Goal: Task Accomplishment & Management: Manage account settings

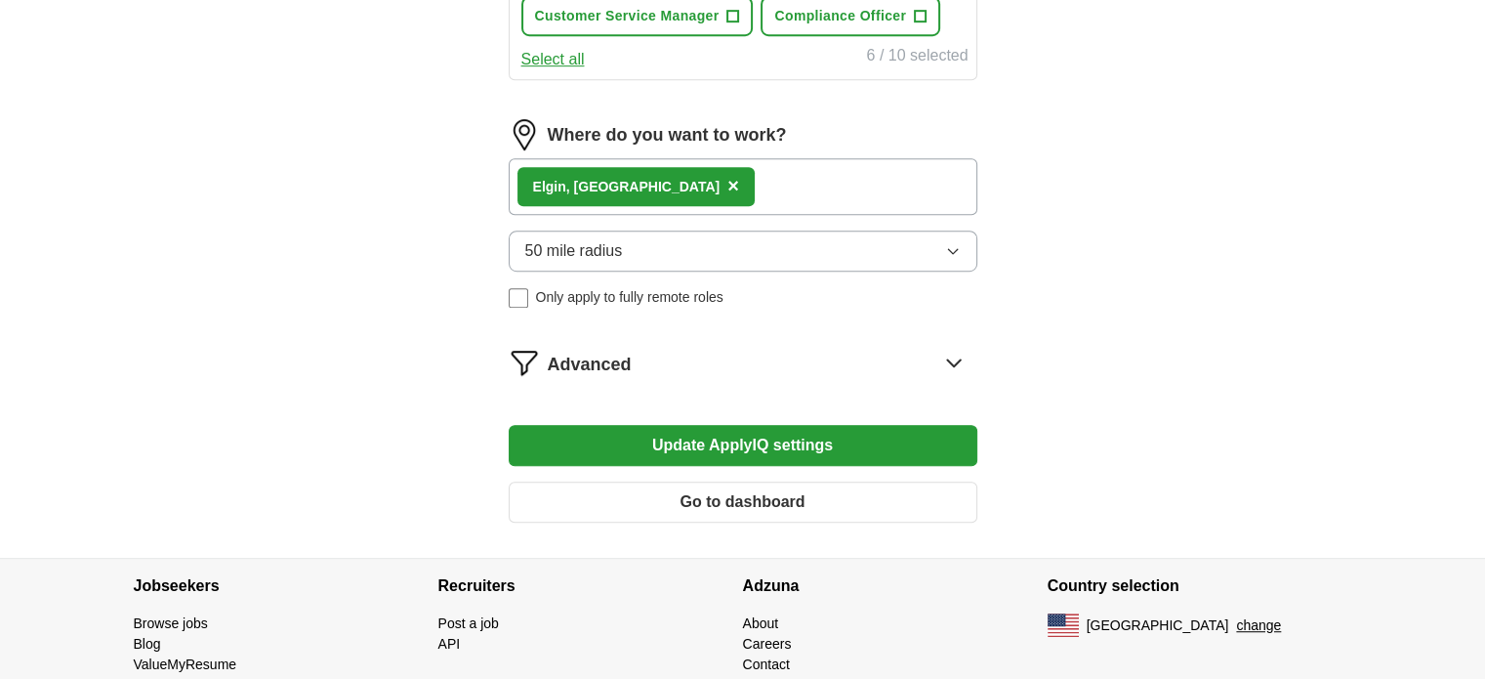
scroll to position [1188, 0]
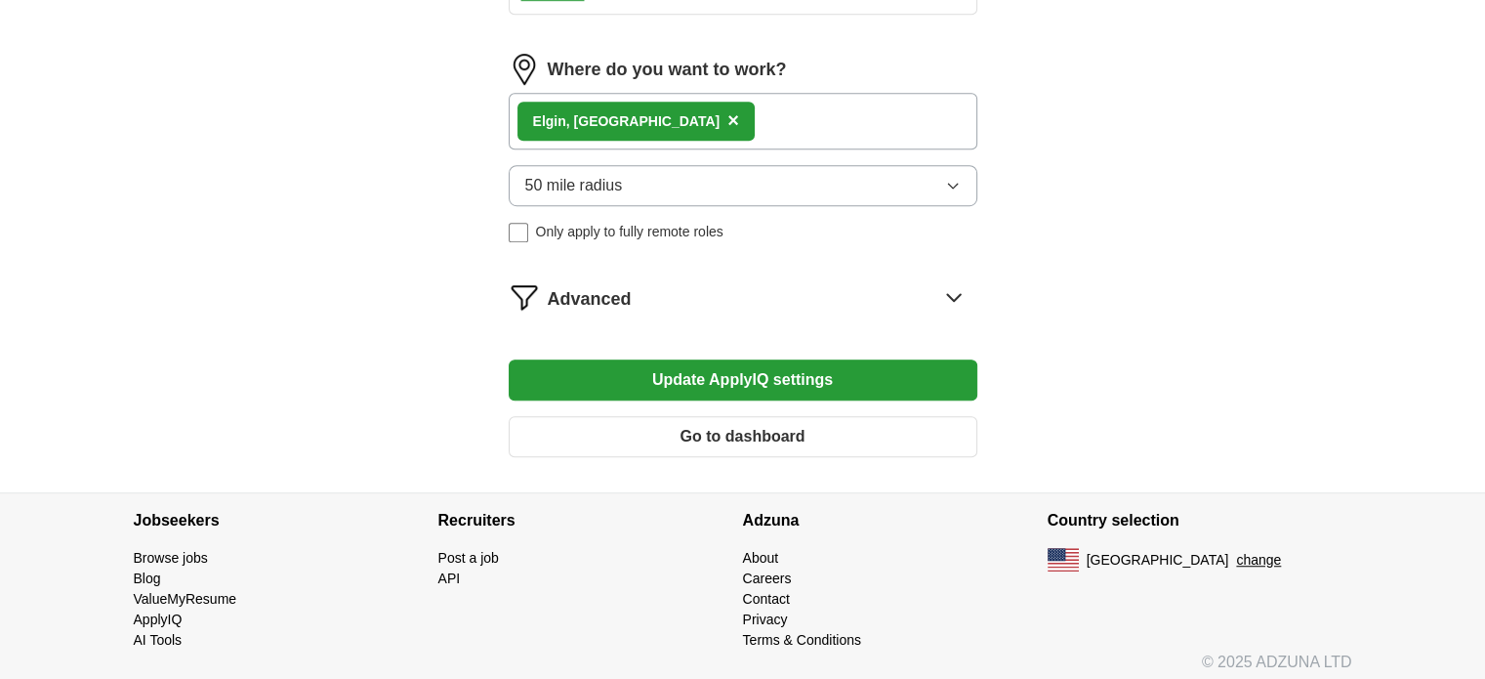
click at [950, 284] on icon at bounding box center [953, 296] width 31 height 31
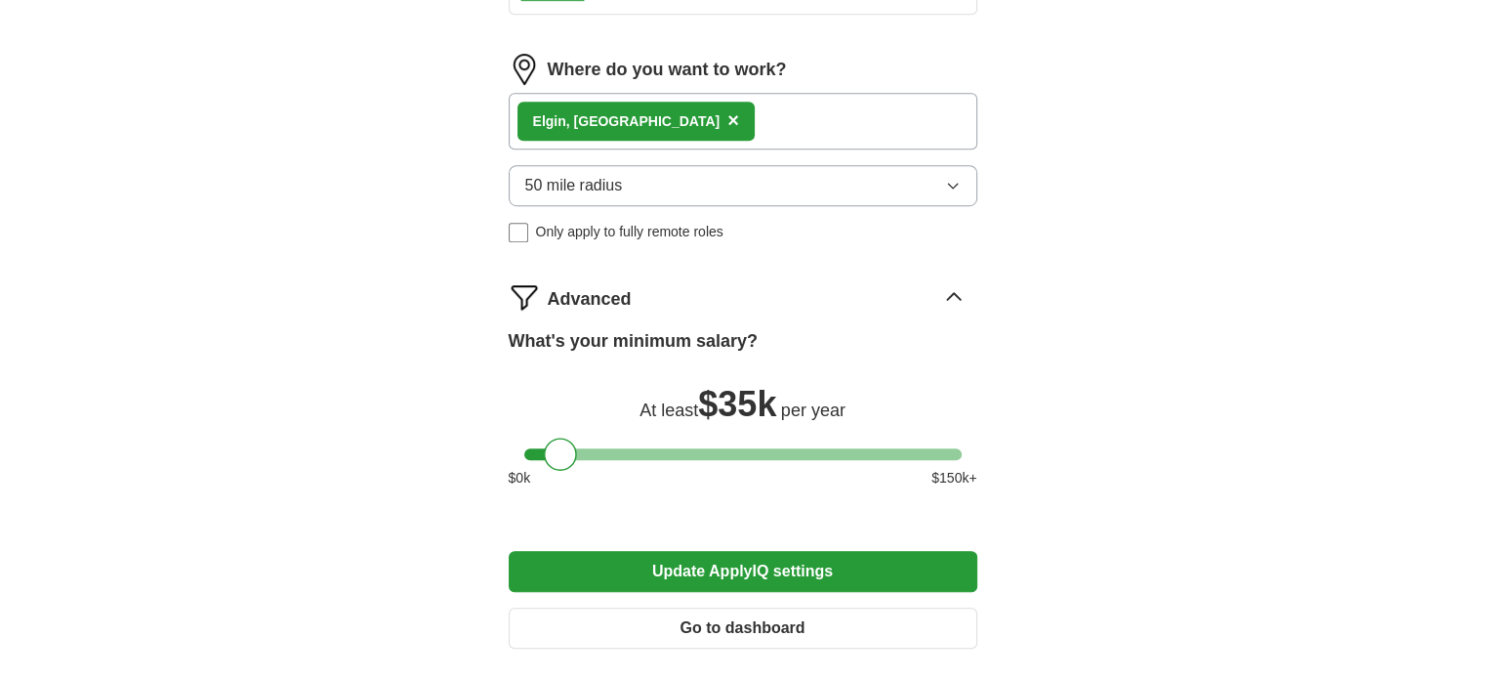
click at [585, 448] on div at bounding box center [742, 454] width 437 height 12
drag, startPoint x: 578, startPoint y: 445, endPoint x: 559, endPoint y: 449, distance: 19.0
click at [559, 449] on div at bounding box center [563, 453] width 33 height 33
click at [728, 567] on button "Update ApplyIQ settings" at bounding box center [743, 571] width 469 height 41
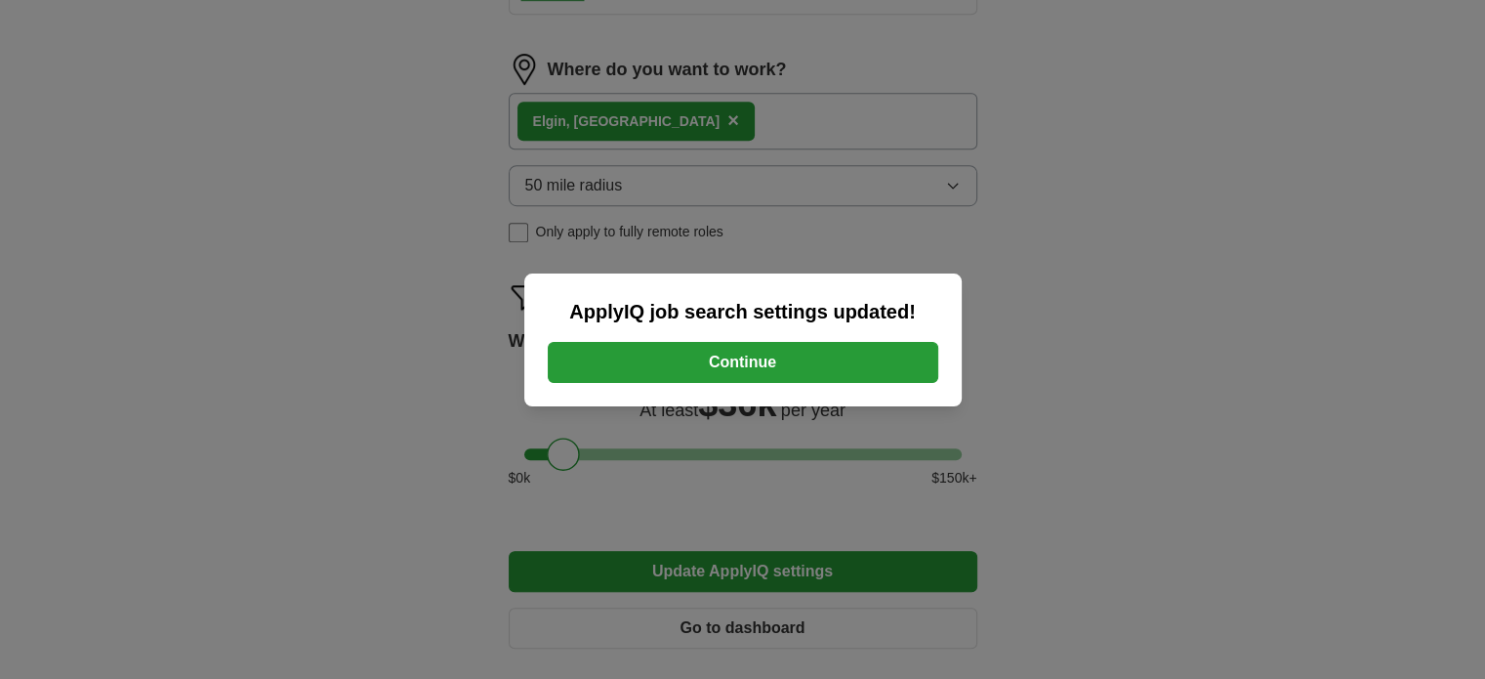
click at [798, 359] on button "Continue" at bounding box center [743, 362] width 391 height 41
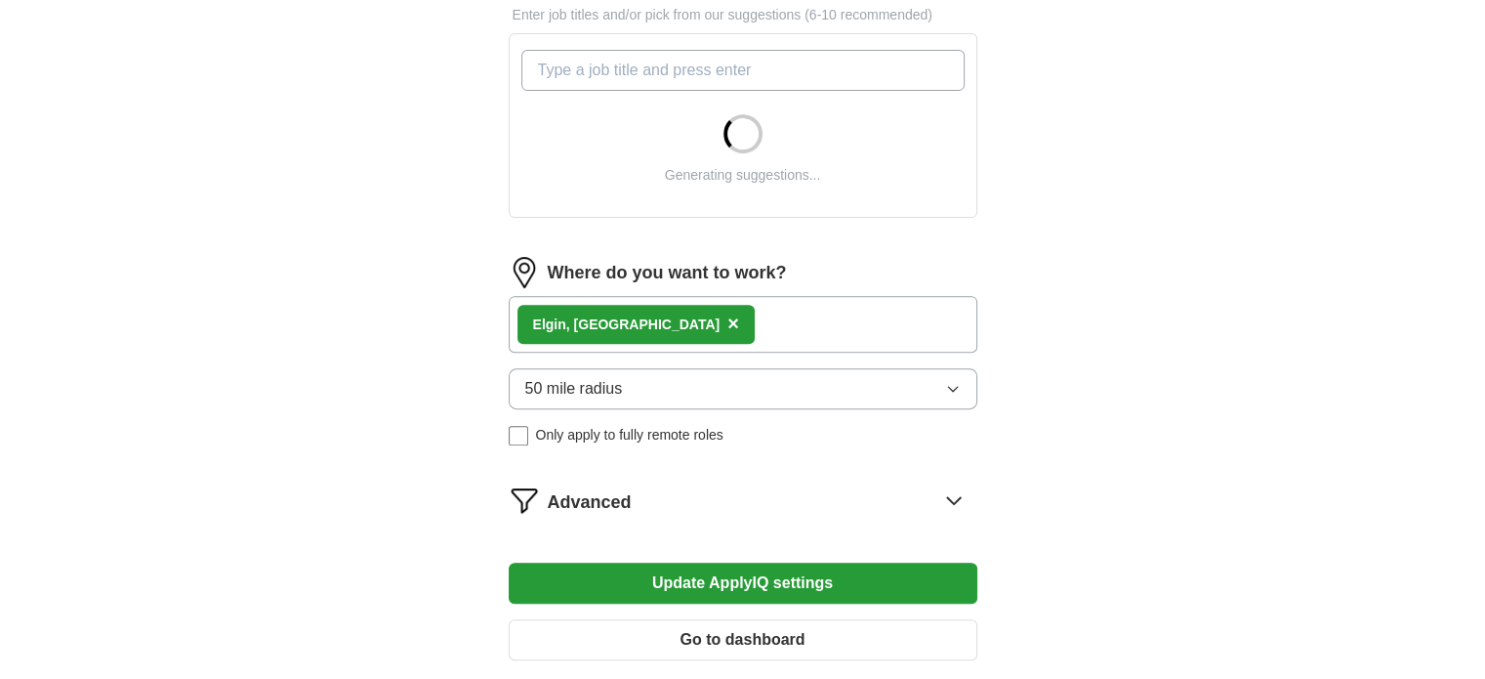
scroll to position [697, 0]
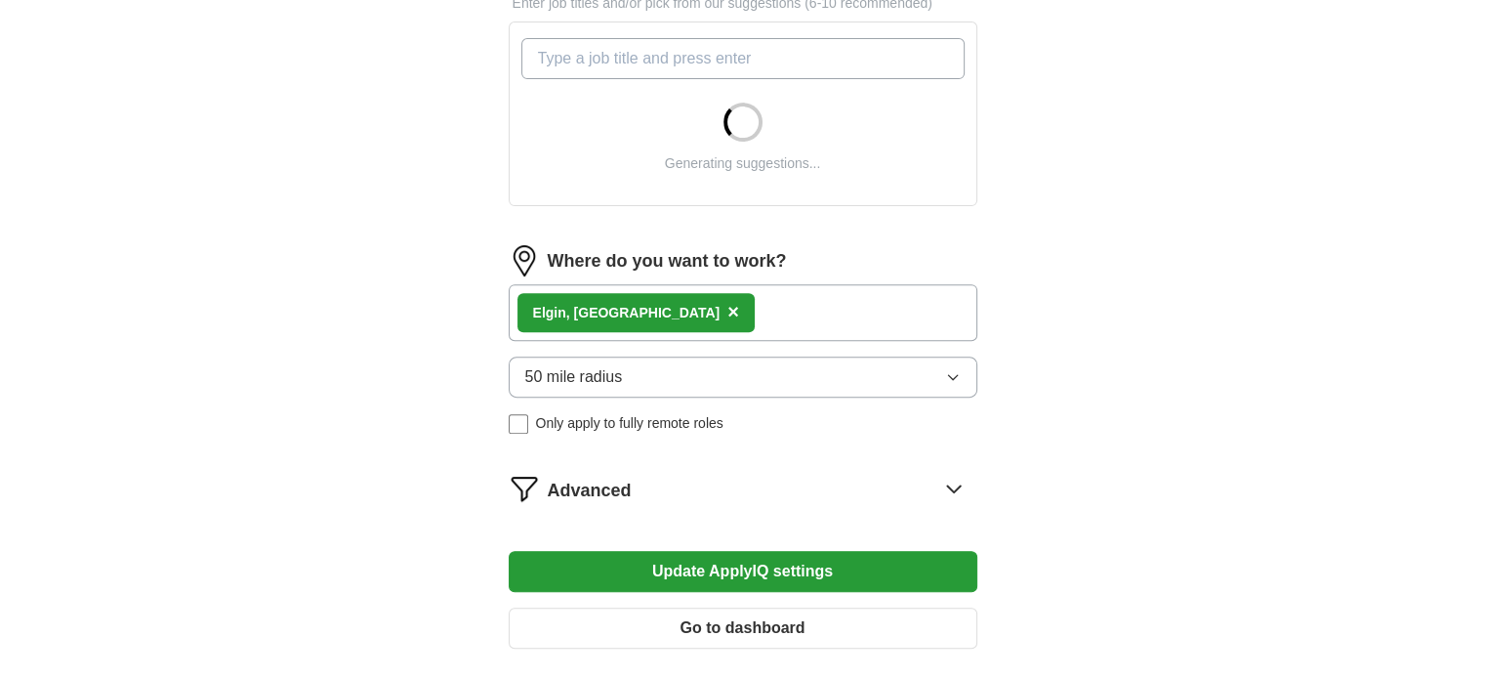
click at [736, 309] on div "Elgin, SC ×" at bounding box center [743, 312] width 469 height 57
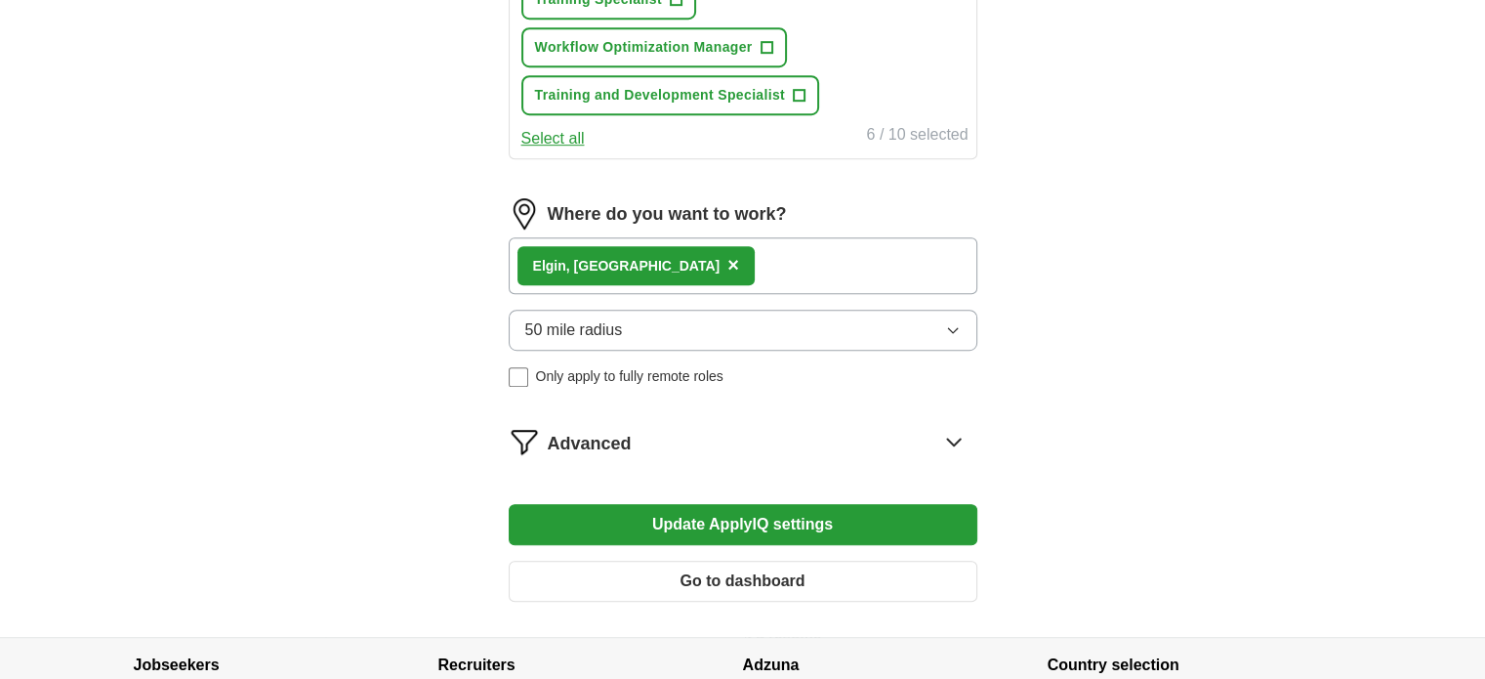
scroll to position [1093, 0]
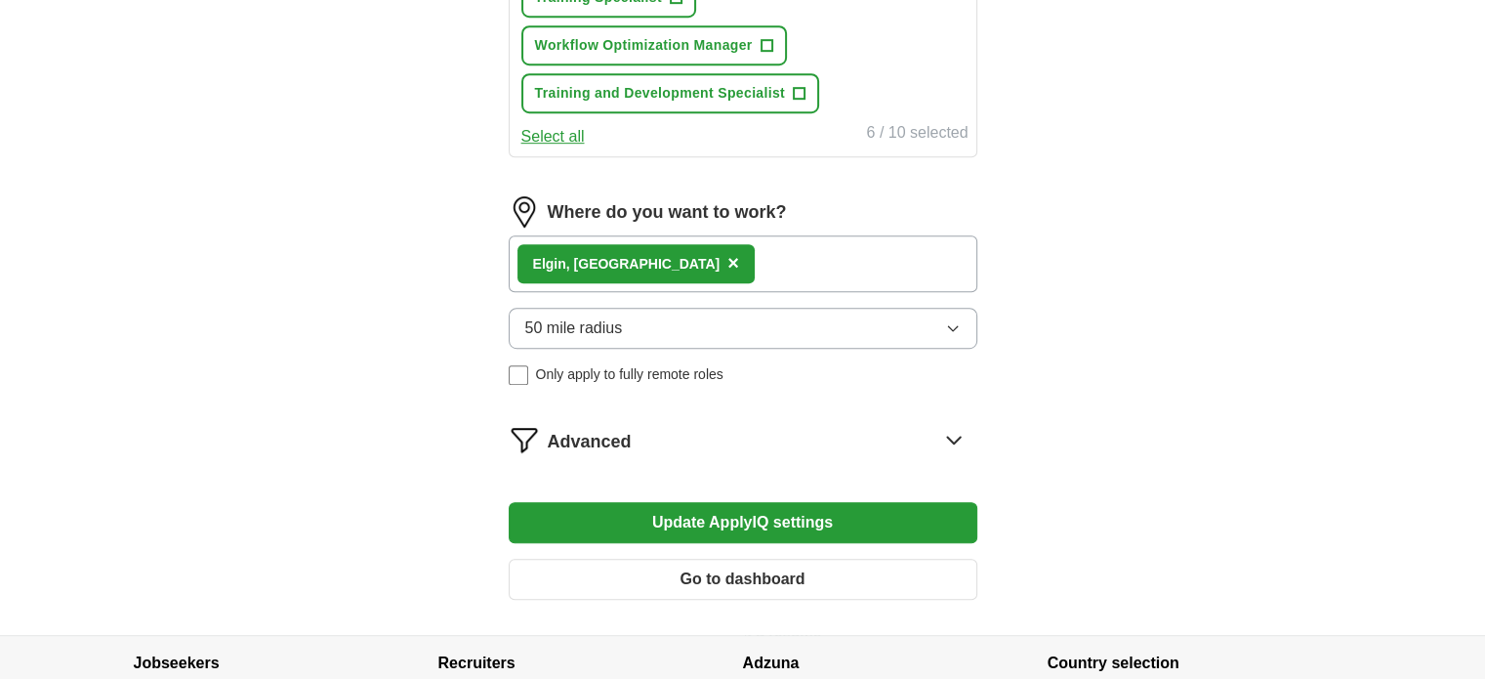
click at [716, 261] on div "Elgin, SC ×" at bounding box center [743, 263] width 469 height 57
click at [629, 326] on button "50 mile radius" at bounding box center [743, 328] width 469 height 41
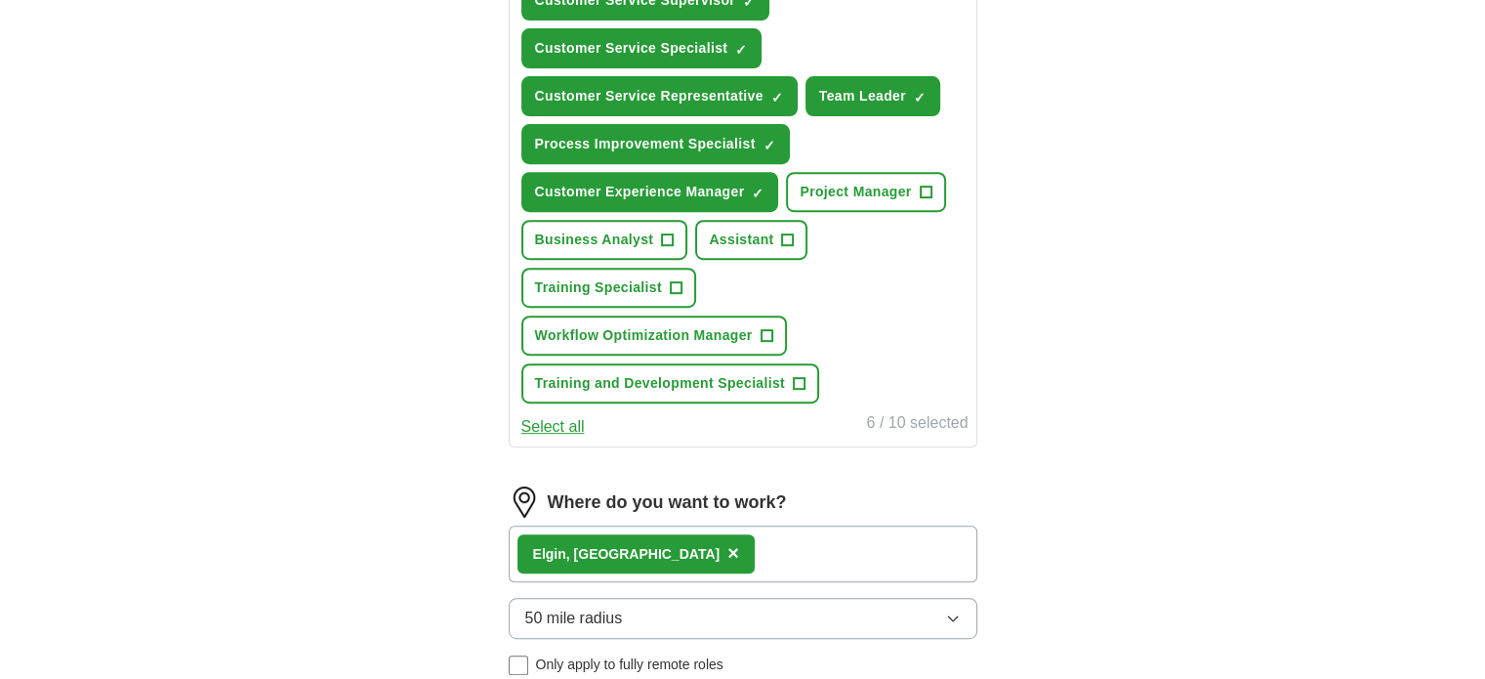
scroll to position [1235, 0]
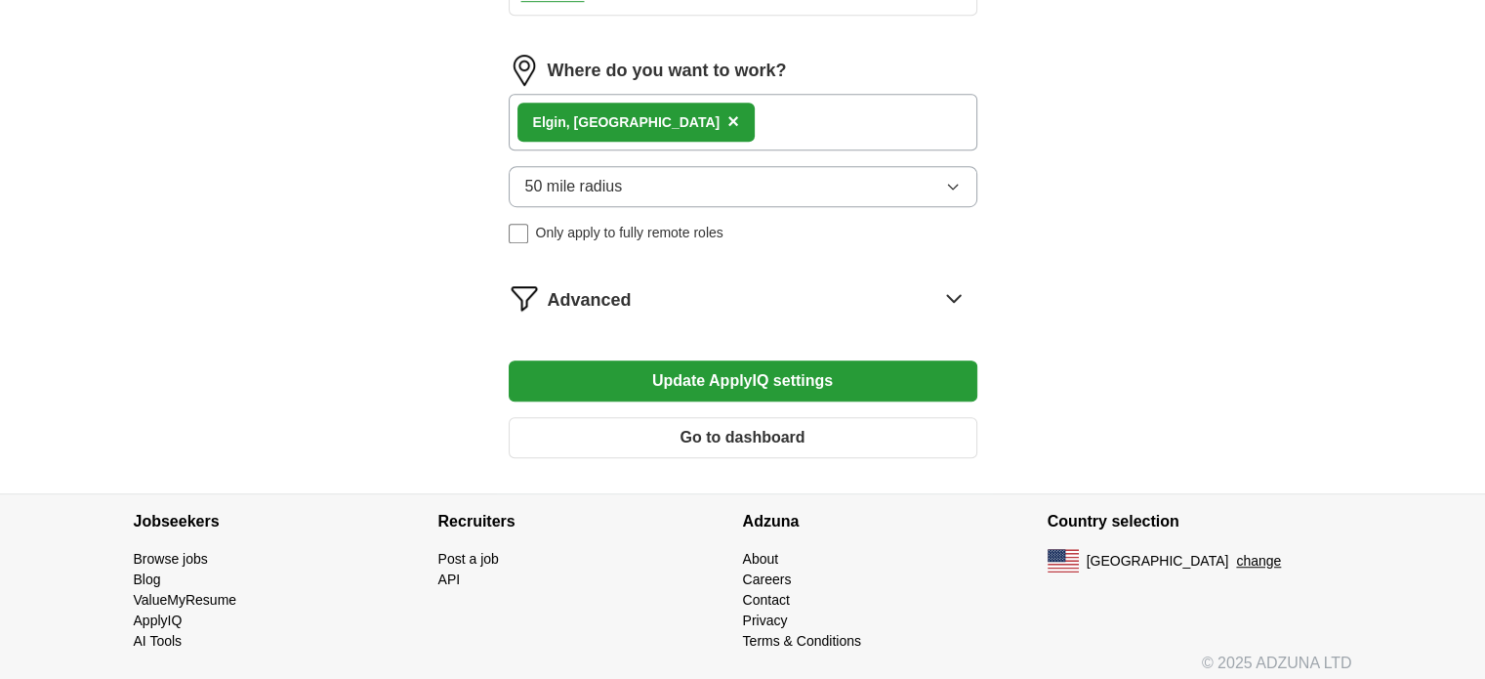
click at [798, 372] on button "Update ApplyIQ settings" at bounding box center [743, 380] width 469 height 41
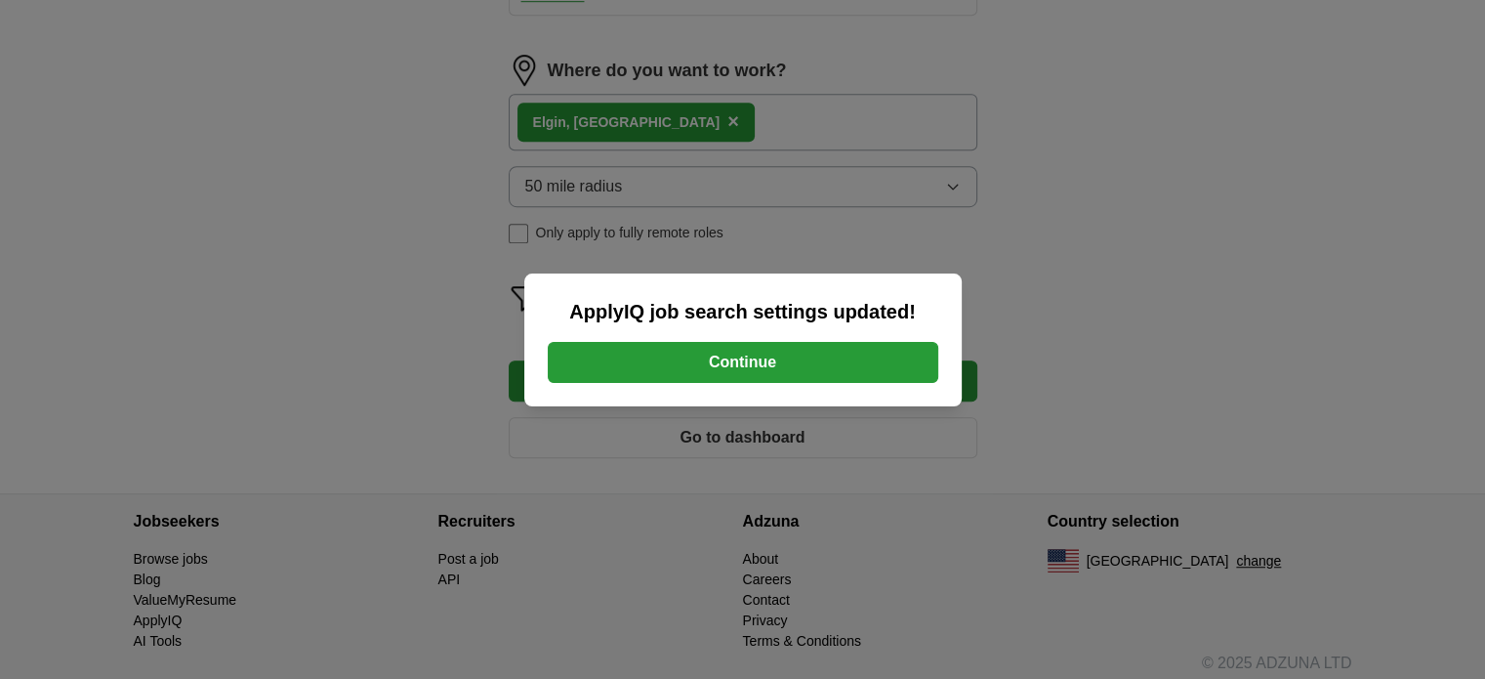
click at [798, 372] on button "Continue" at bounding box center [743, 362] width 391 height 41
